Goal: Task Accomplishment & Management: Manage account settings

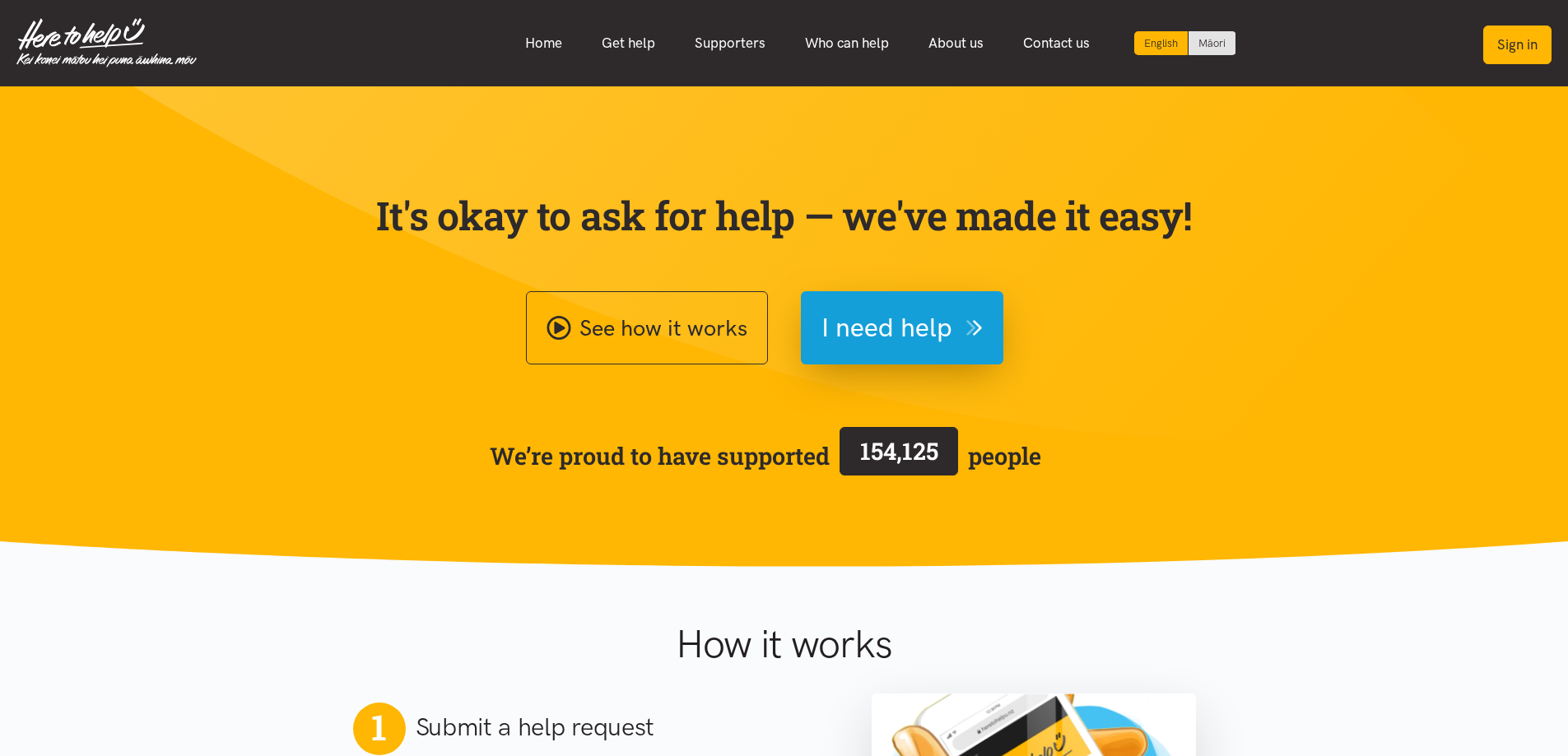
click at [1527, 46] on button "Sign in" at bounding box center [1518, 45] width 69 height 38
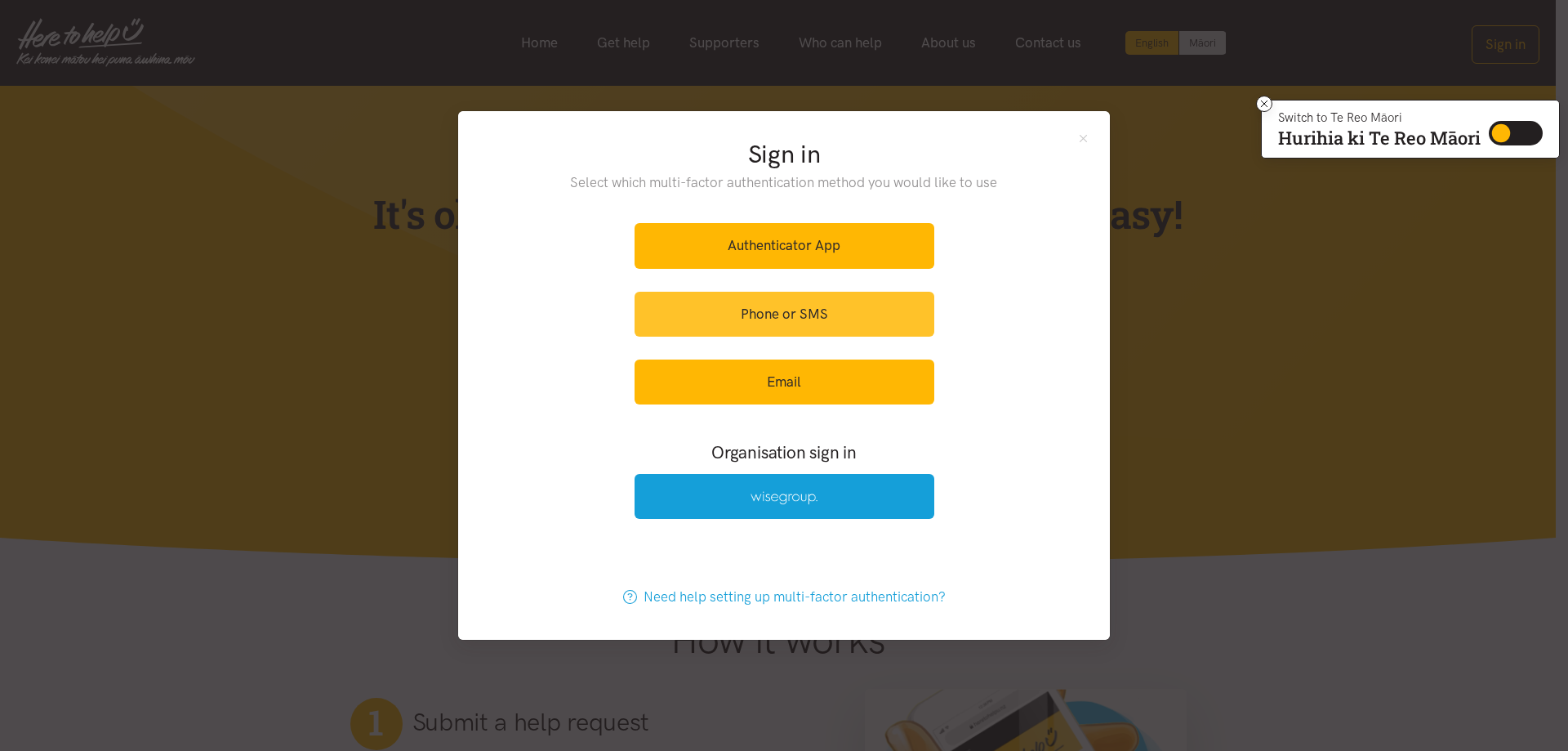
click at [781, 311] on link "Phone or SMS" at bounding box center [784, 313] width 299 height 45
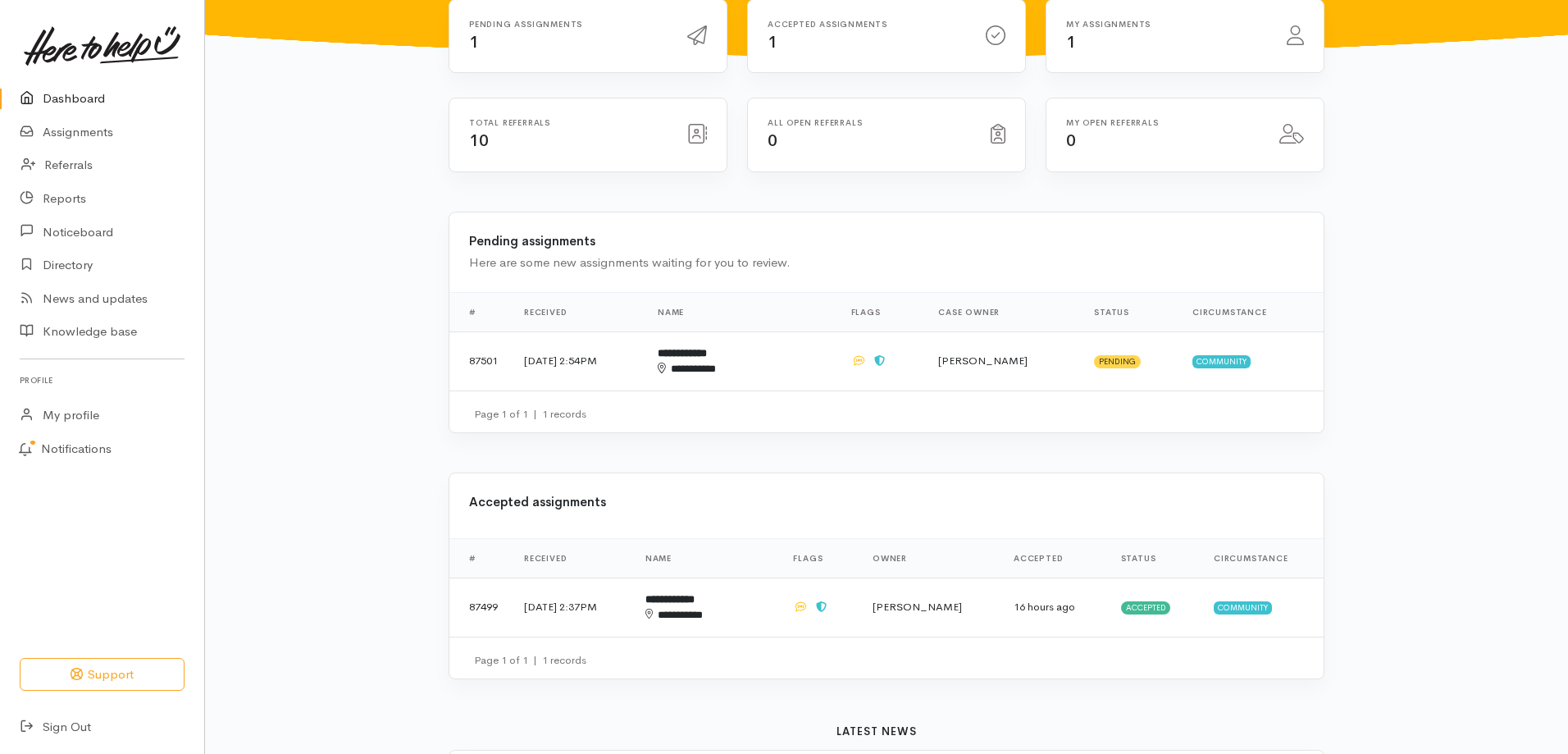
scroll to position [165, 0]
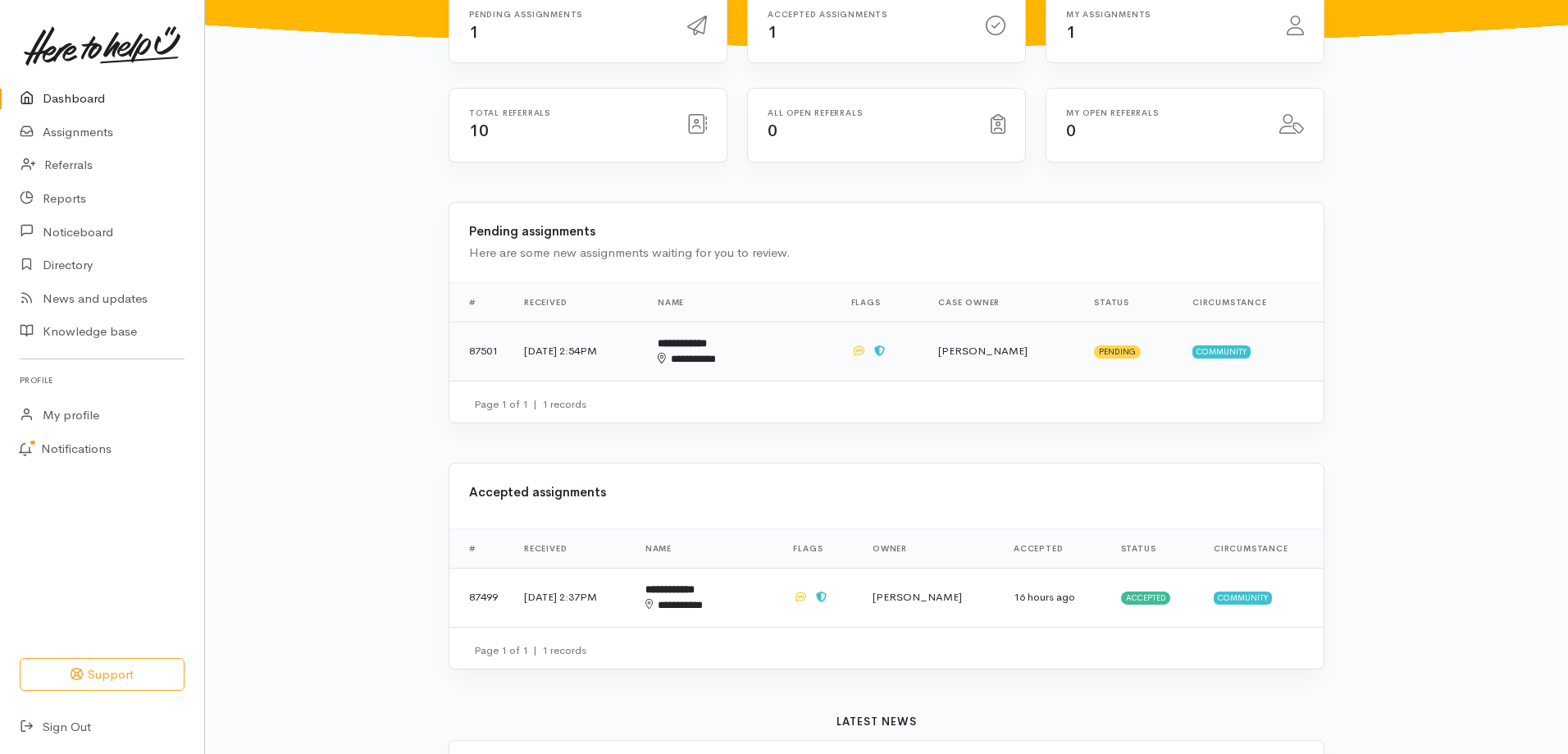
click at [707, 348] on b "**********" at bounding box center [683, 344] width 49 height 11
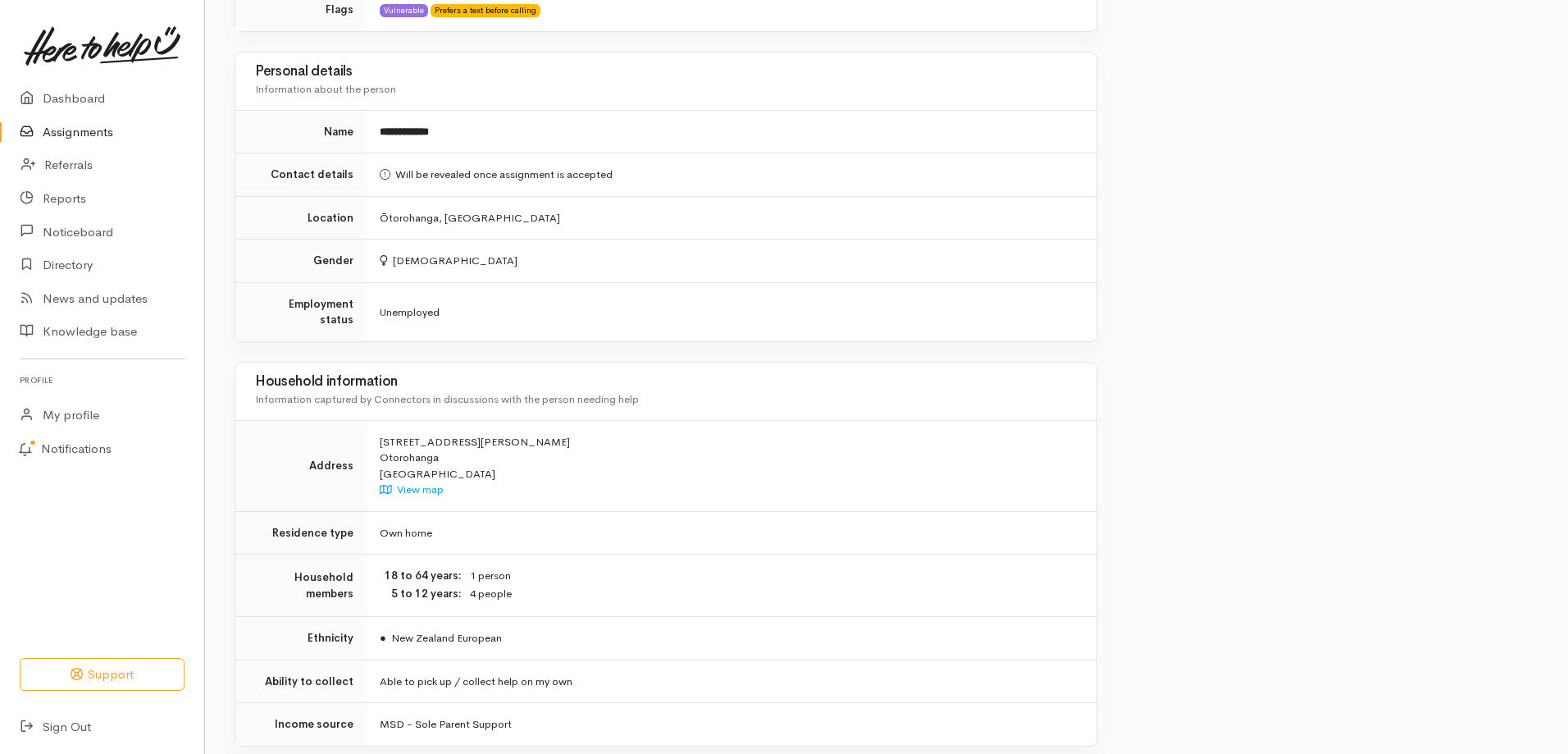
scroll to position [1545, 0]
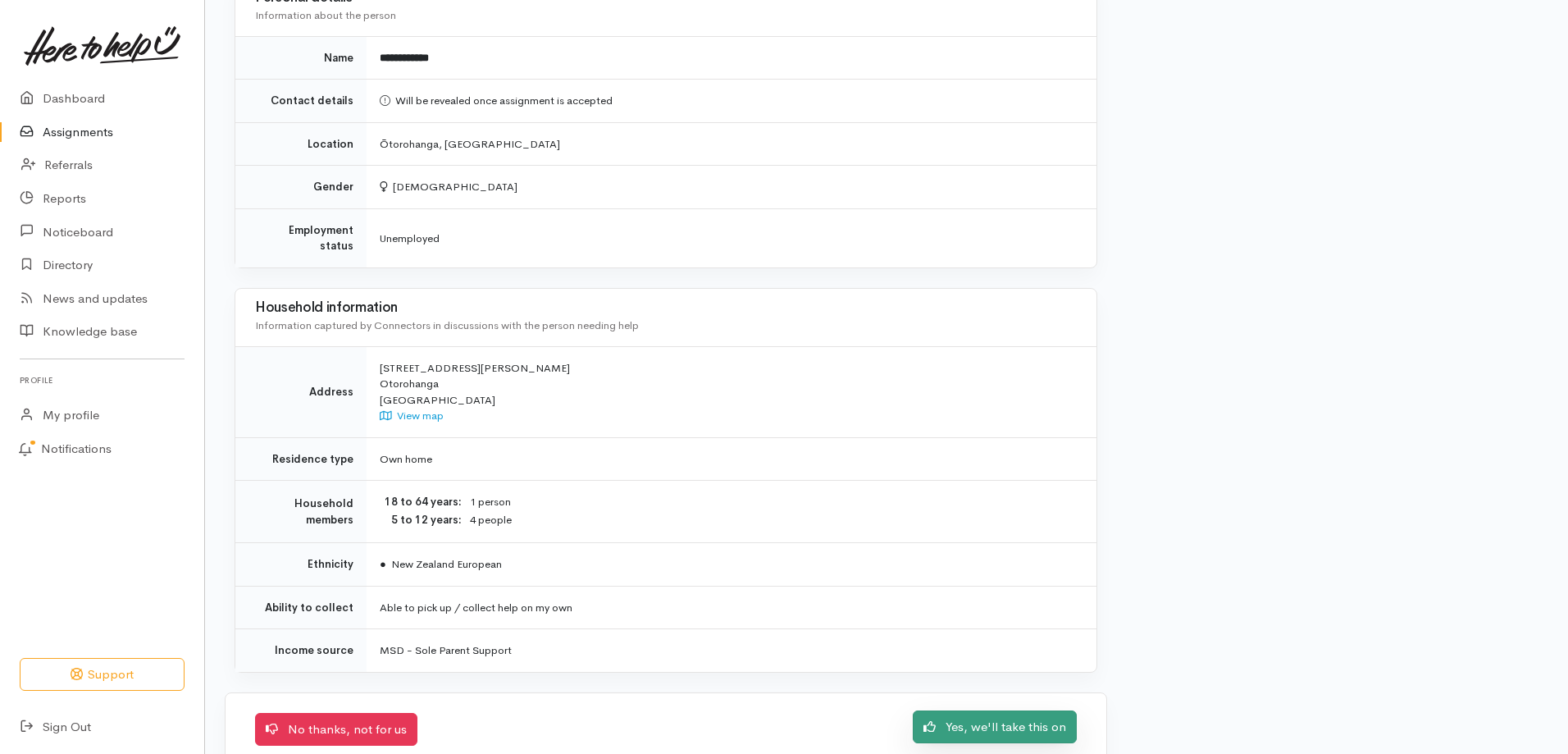
click at [974, 710] on link "Yes, we'll take this on" at bounding box center [995, 727] width 164 height 34
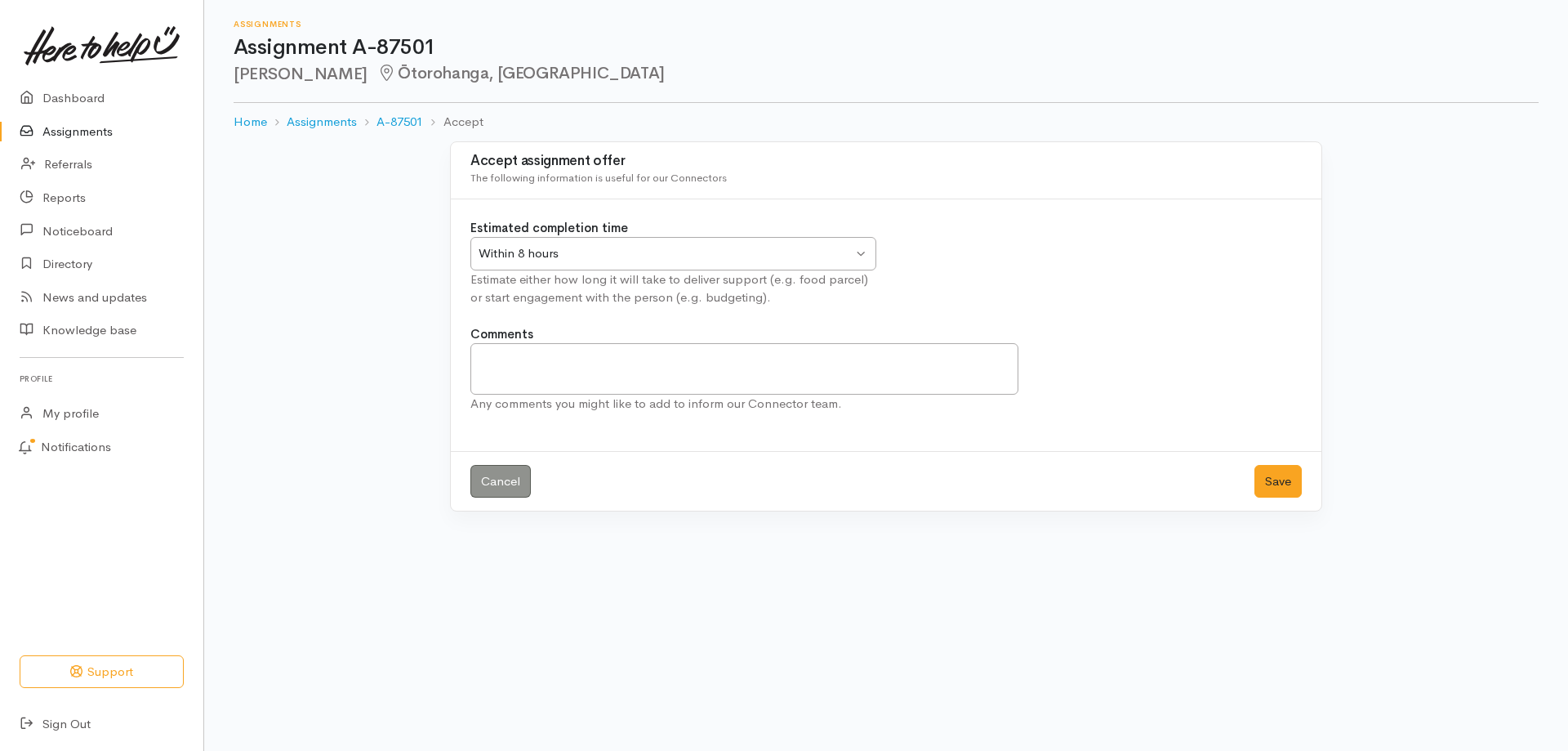
click at [858, 256] on div "Within 8 hours Within 8 hours" at bounding box center [673, 253] width 406 height 34
click at [1265, 481] on button "Save" at bounding box center [1279, 482] width 47 height 34
